Goal: Check status: Check status

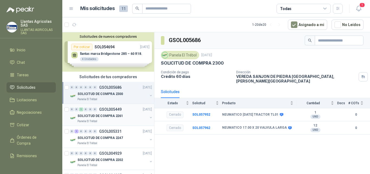
click at [120, 118] on div "SOLICITUD DE COMPRA 2261" at bounding box center [112, 115] width 70 height 7
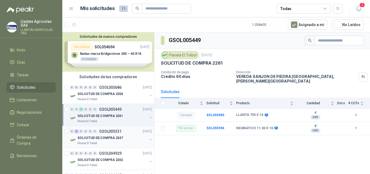
click at [120, 128] on div "0 1 0 0 0 0 GSOL005331 [DATE]" at bounding box center [111, 131] width 83 height 7
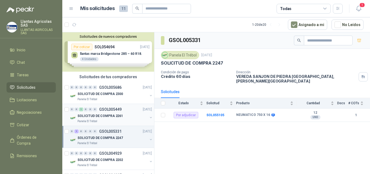
click at [121, 117] on div "SOLICITUD DE COMPRA 2261" at bounding box center [112, 115] width 70 height 7
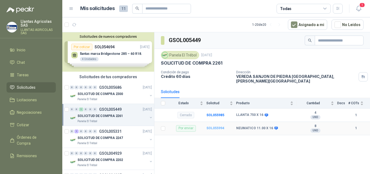
click at [216, 126] on b "SOL055994" at bounding box center [215, 128] width 18 height 4
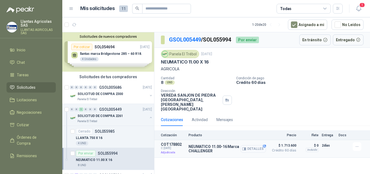
click at [248, 145] on button "Detalles" at bounding box center [253, 148] width 25 height 7
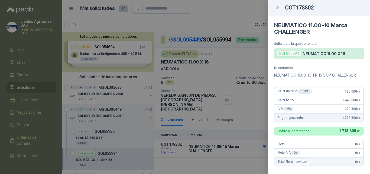
click at [276, 9] on icon "Close" at bounding box center [277, 7] width 5 height 5
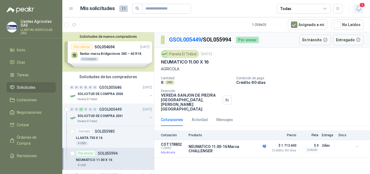
click at [362, 6] on span "1" at bounding box center [362, 4] width 6 height 5
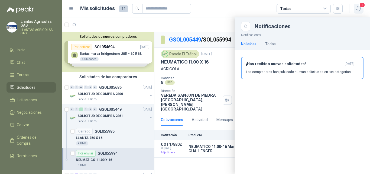
click at [362, 6] on span "1" at bounding box center [362, 4] width 6 height 5
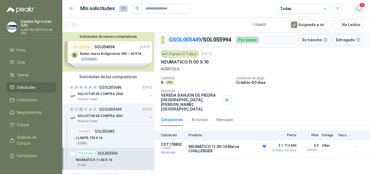
click at [362, 6] on span "1" at bounding box center [362, 4] width 6 height 5
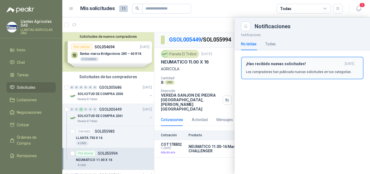
click at [307, 70] on p "Los compradores han publicado nuevas solicitudes en tus categorías." at bounding box center [299, 71] width 106 height 5
